Goal: Transaction & Acquisition: Obtain resource

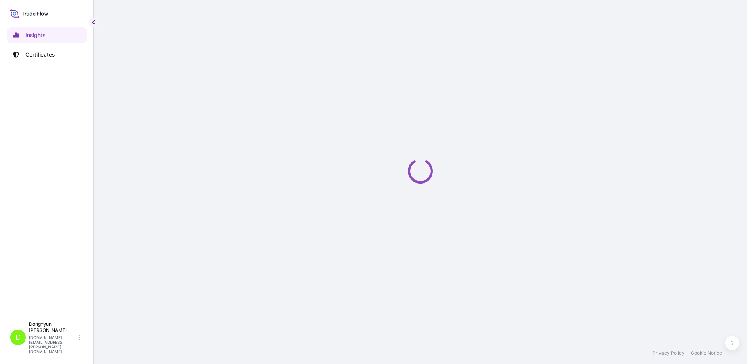
select select "2025"
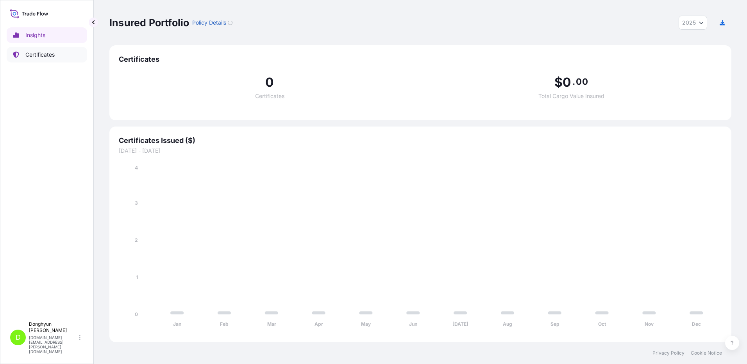
click at [38, 55] on p "Certificates" at bounding box center [39, 55] width 29 height 8
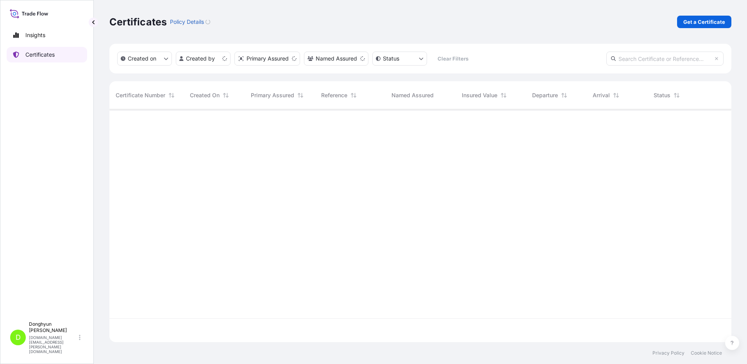
scroll to position [231, 616]
click at [713, 23] on p "Get a Certificate" at bounding box center [704, 22] width 42 height 8
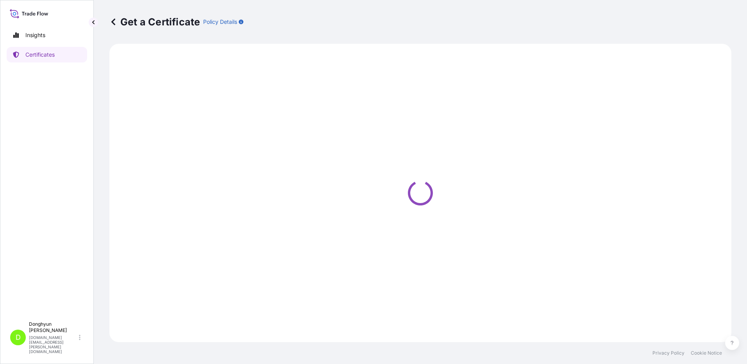
select select "Sea"
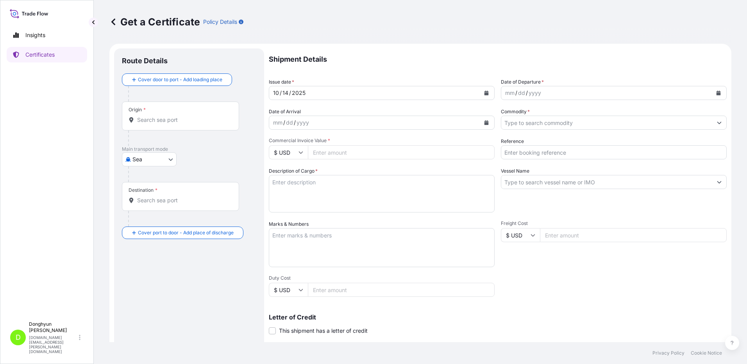
click at [165, 121] on input "Origin *" at bounding box center [183, 120] width 92 height 8
paste input "KWANGYANG"
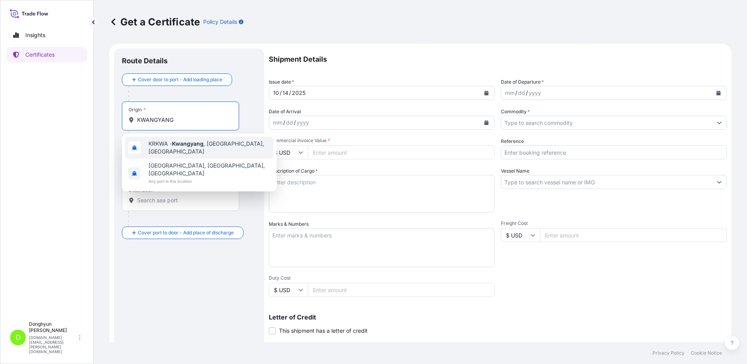
click at [164, 149] on span "KRKWA - [GEOGRAPHIC_DATA] , [GEOGRAPHIC_DATA], [GEOGRAPHIC_DATA]" at bounding box center [209, 148] width 122 height 16
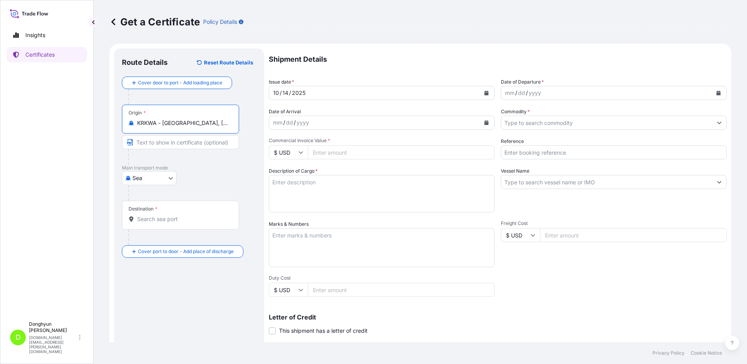
type input "KRKWA - [GEOGRAPHIC_DATA], [GEOGRAPHIC_DATA], [GEOGRAPHIC_DATA]"
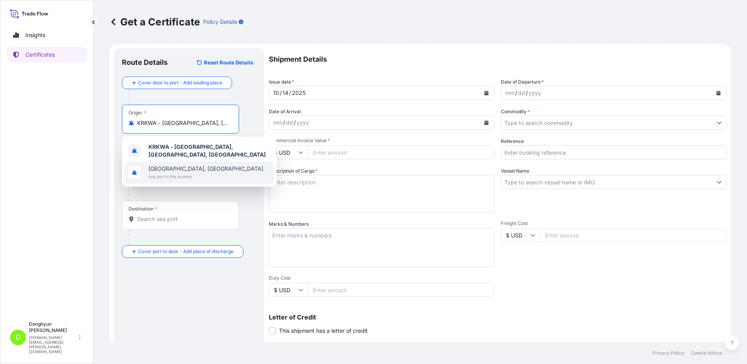
click at [198, 193] on div at bounding box center [192, 193] width 128 height 16
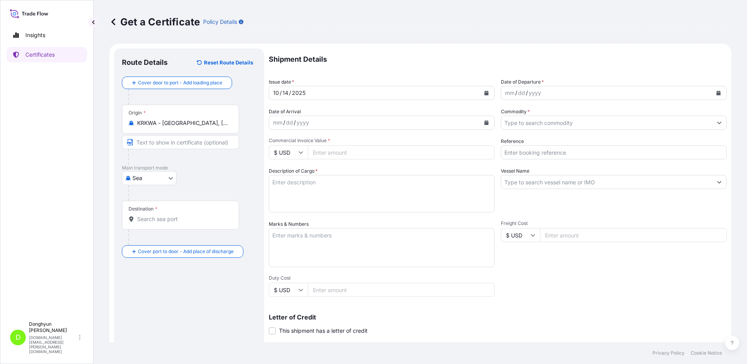
click at [160, 218] on input "Destination *" at bounding box center [183, 219] width 92 height 8
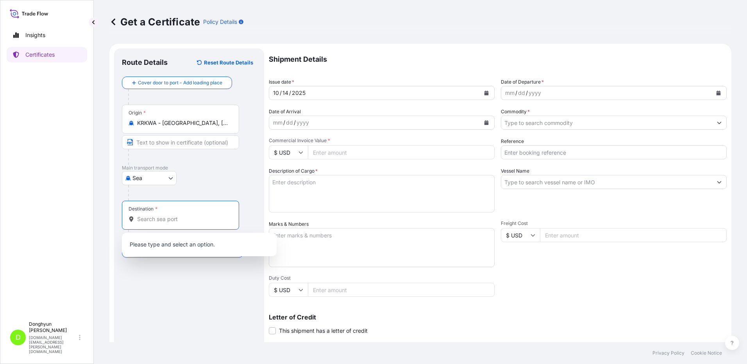
paste input "[GEOGRAPHIC_DATA]"
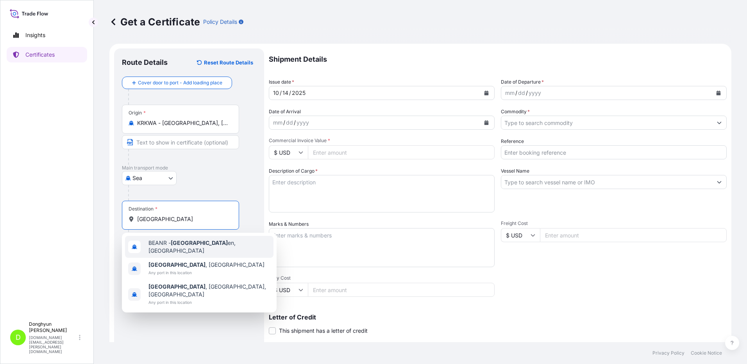
click at [162, 247] on span "BEANR - [GEOGRAPHIC_DATA] en, [GEOGRAPHIC_DATA]" at bounding box center [209, 247] width 122 height 16
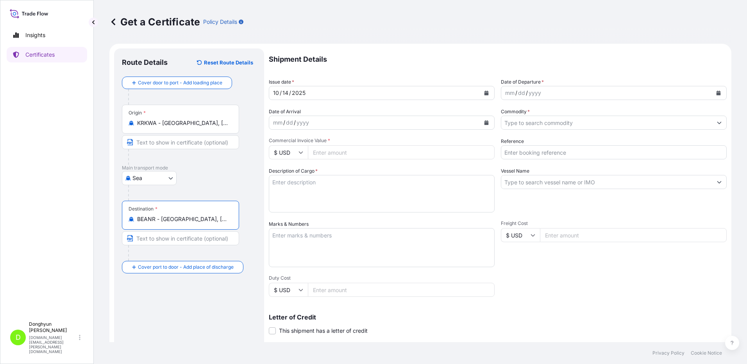
type input "BEANR - [GEOGRAPHIC_DATA], [GEOGRAPHIC_DATA]"
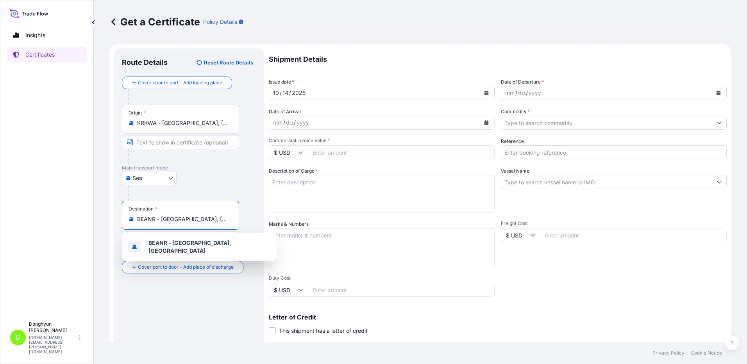
click at [484, 91] on icon "Calendar" at bounding box center [486, 93] width 4 height 5
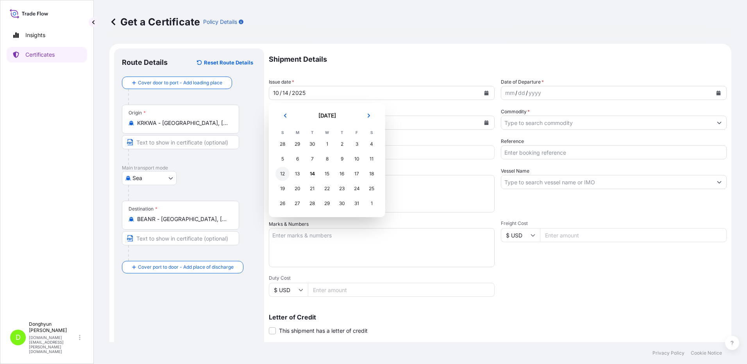
click at [282, 174] on div "12" at bounding box center [282, 174] width 14 height 14
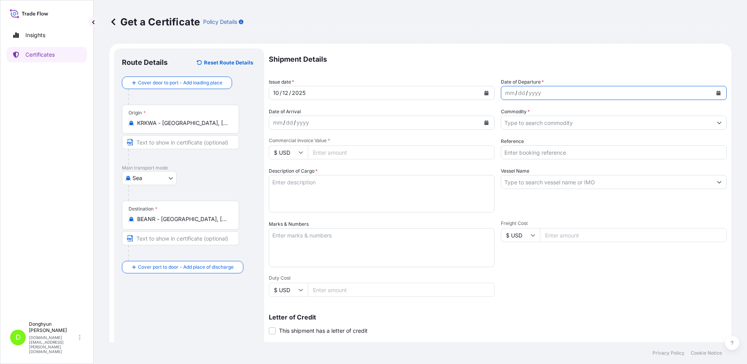
click at [712, 94] on button "Calendar" at bounding box center [718, 93] width 12 height 12
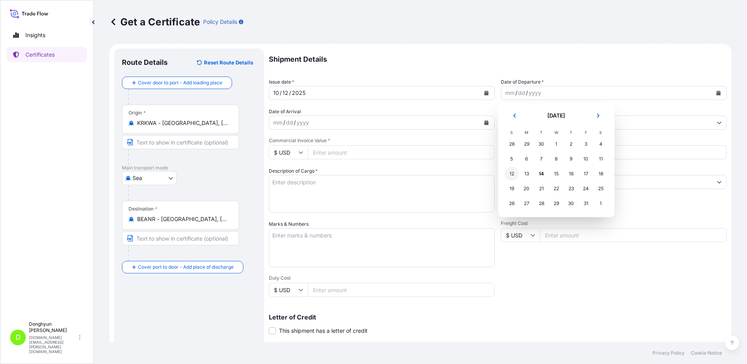
click at [513, 175] on div "12" at bounding box center [512, 174] width 14 height 14
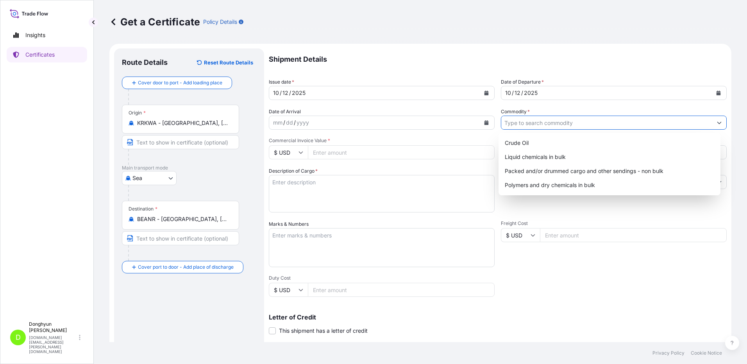
click at [544, 123] on input "Commodity *" at bounding box center [606, 123] width 211 height 14
click at [535, 185] on div "Polymers and dry chemicals in bulk" at bounding box center [610, 185] width 216 height 14
type input "Polymers and dry chemicals in bulk"
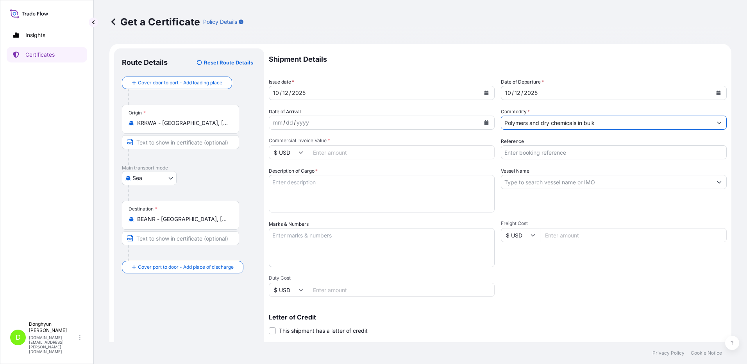
click at [328, 154] on input "Commercial Invoice Value *" at bounding box center [401, 152] width 187 height 14
click at [536, 182] on input "Vessel Name" at bounding box center [606, 182] width 211 height 14
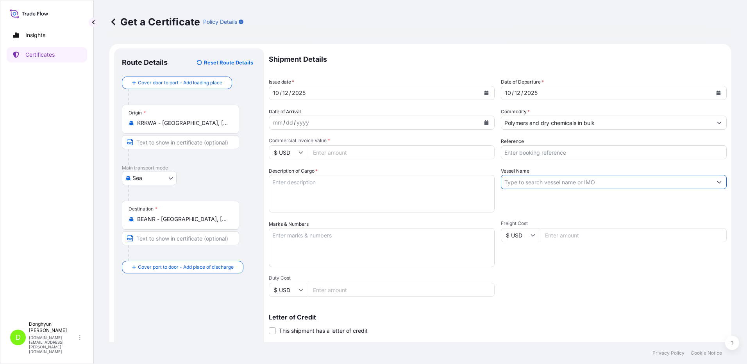
paste input "HMM TOPAZ"
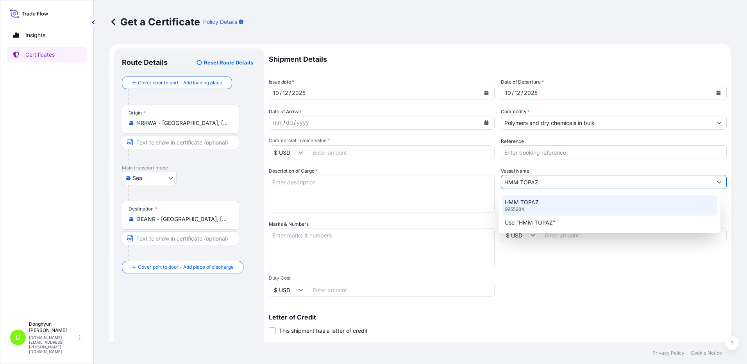
click at [530, 212] on div "HMM TOPAZ 9955284" at bounding box center [610, 205] width 216 height 20
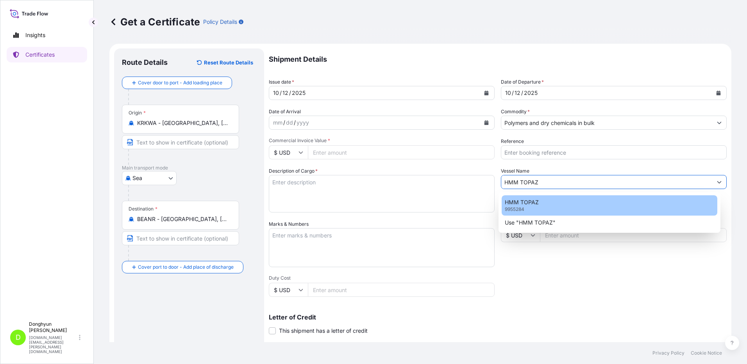
type input "HMM TOPAZ"
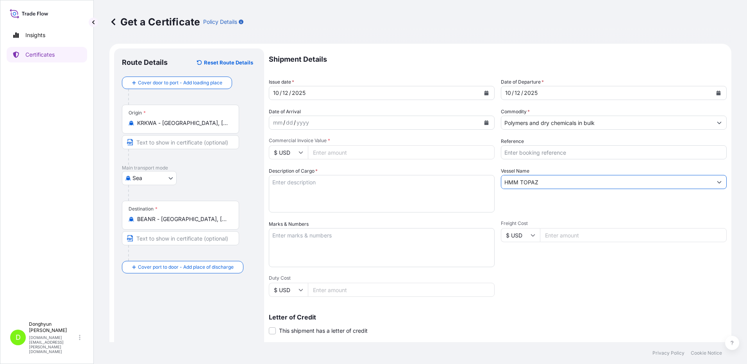
click at [514, 155] on input "Reference" at bounding box center [614, 152] width 226 height 14
paste input "8800130778"
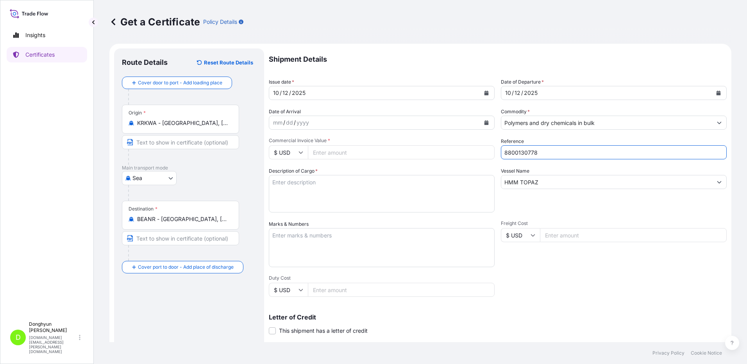
type input "8800130778"
click at [433, 53] on p "Shipment Details" at bounding box center [498, 59] width 458 height 22
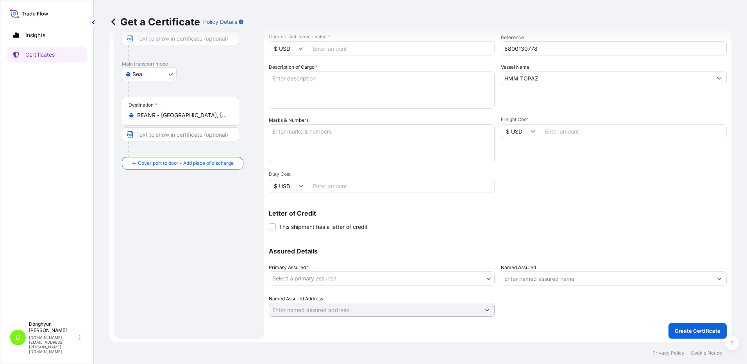
scroll to position [105, 0]
click at [304, 275] on body "Insights Certificates D [PERSON_NAME] [DOMAIN_NAME][EMAIL_ADDRESS][PERSON_NAME]…" at bounding box center [373, 182] width 747 height 364
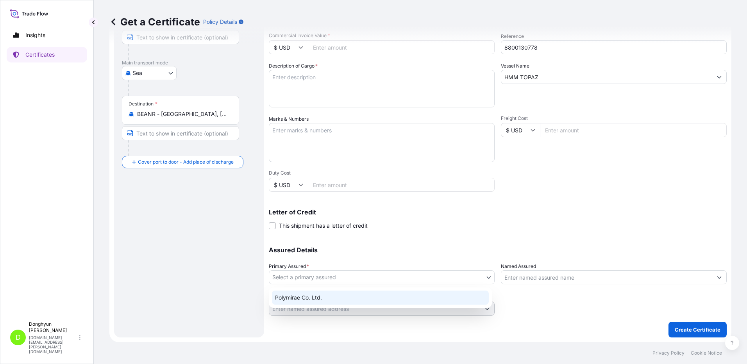
click at [300, 295] on div "Polymirae Co. Ltd." at bounding box center [380, 298] width 217 height 14
select select "32021"
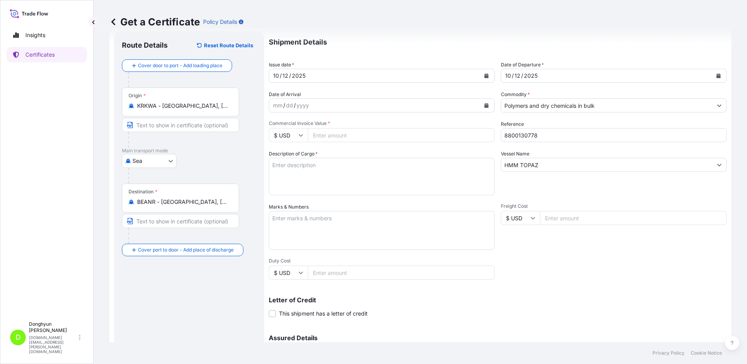
scroll to position [0, 0]
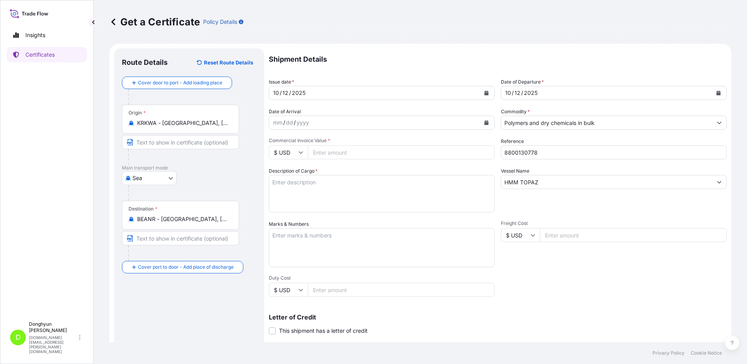
click at [316, 192] on textarea "Description of Cargo *" at bounding box center [382, 193] width 226 height 37
click at [333, 154] on input "Commercial Invoice Value *" at bounding box center [401, 152] width 187 height 14
paste input "264114.61"
click at [371, 56] on p "Shipment Details" at bounding box center [498, 59] width 458 height 22
click at [356, 152] on input "264114.61" at bounding box center [401, 152] width 187 height 14
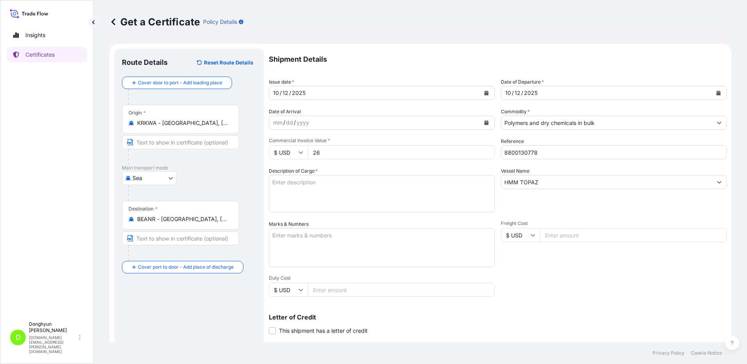
type input "2"
type input "264114.61"
click at [353, 169] on div "Description of Cargo *" at bounding box center [382, 189] width 226 height 45
click at [349, 190] on textarea "Description of Cargo *" at bounding box center [382, 193] width 226 height 37
click at [310, 193] on textarea "Description of Cargo *" at bounding box center [382, 193] width 226 height 37
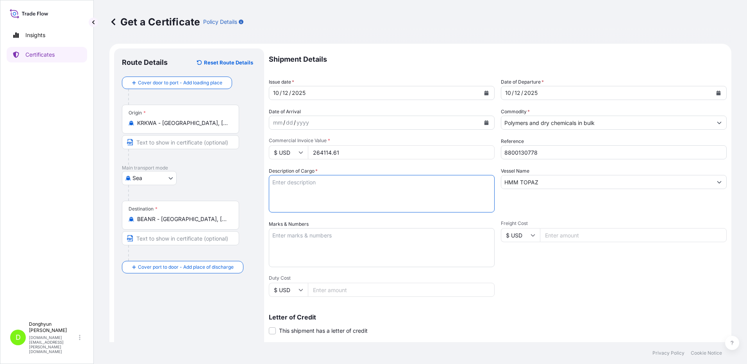
paste textarea "HPP MF650Y PWD BT (PMC) PO 4406040734"
type textarea "HPP MF650Y PWD BT (PMC) PO 4406040734"
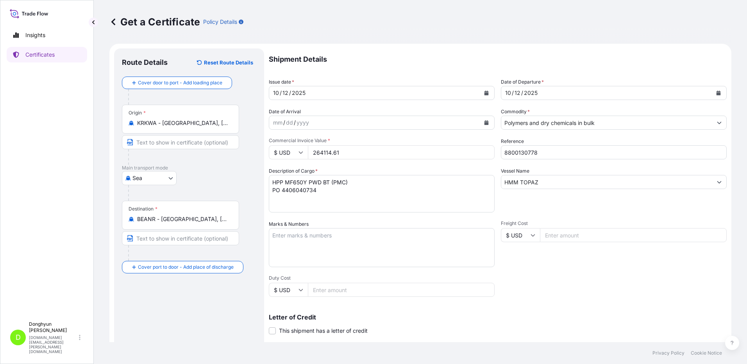
click at [394, 30] on div "Get a Certificate Policy Details" at bounding box center [420, 22] width 622 height 44
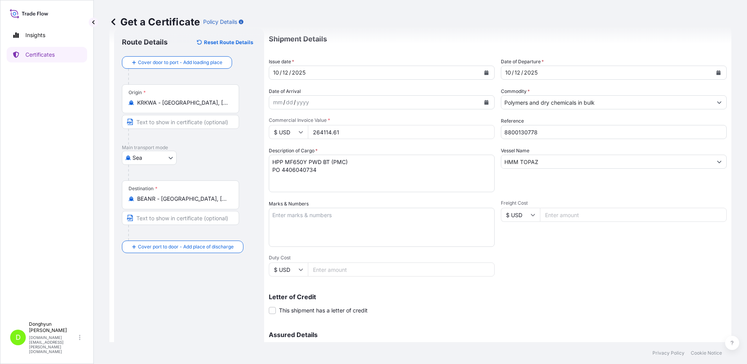
scroll to position [39, 0]
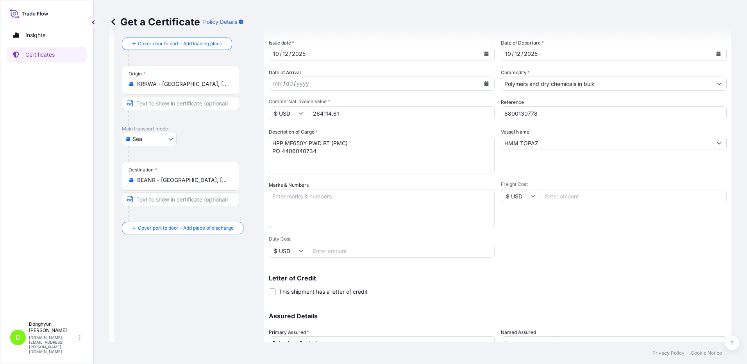
click at [550, 271] on div "Letter of Credit This shipment has a letter of credit Letter of credit * Letter…" at bounding box center [498, 281] width 458 height 30
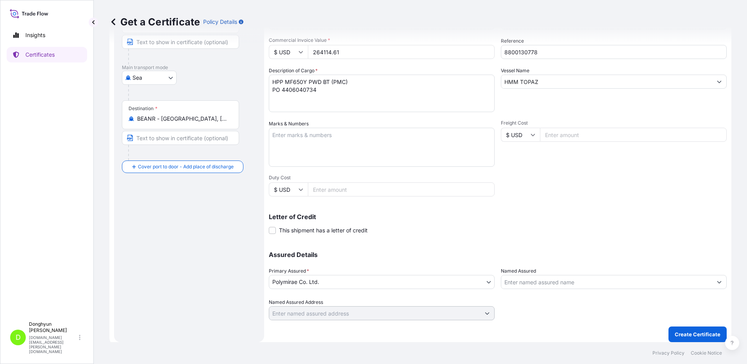
scroll to position [105, 0]
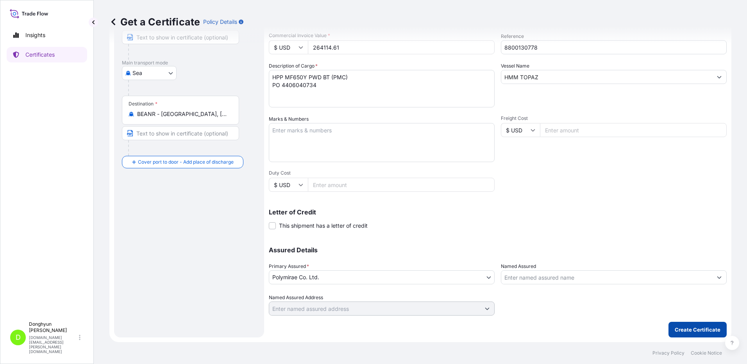
click at [675, 332] on p "Create Certificate" at bounding box center [698, 330] width 46 height 8
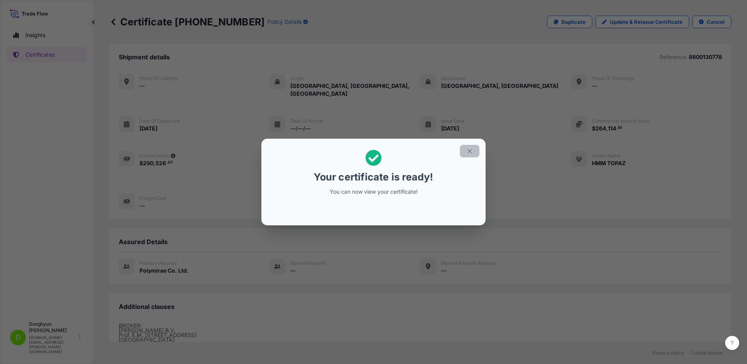
click at [469, 154] on icon "button" at bounding box center [469, 151] width 7 height 7
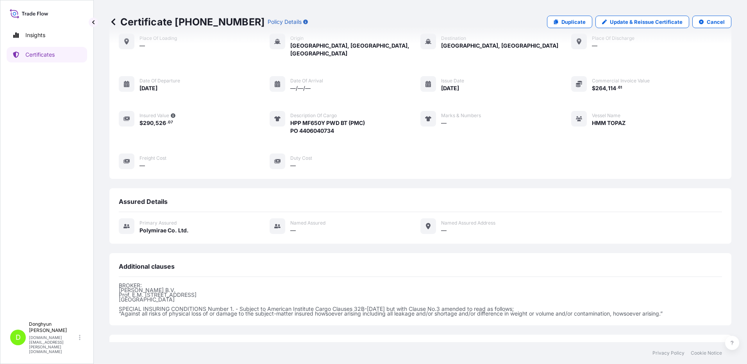
scroll to position [98, 0]
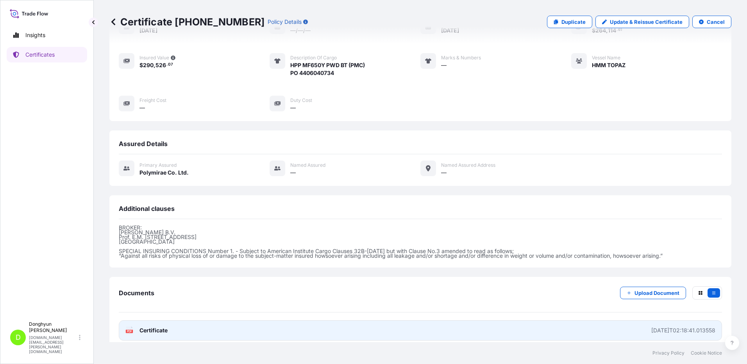
click at [155, 327] on span "Certificate" at bounding box center [153, 331] width 28 height 8
